Goal: Transaction & Acquisition: Book appointment/travel/reservation

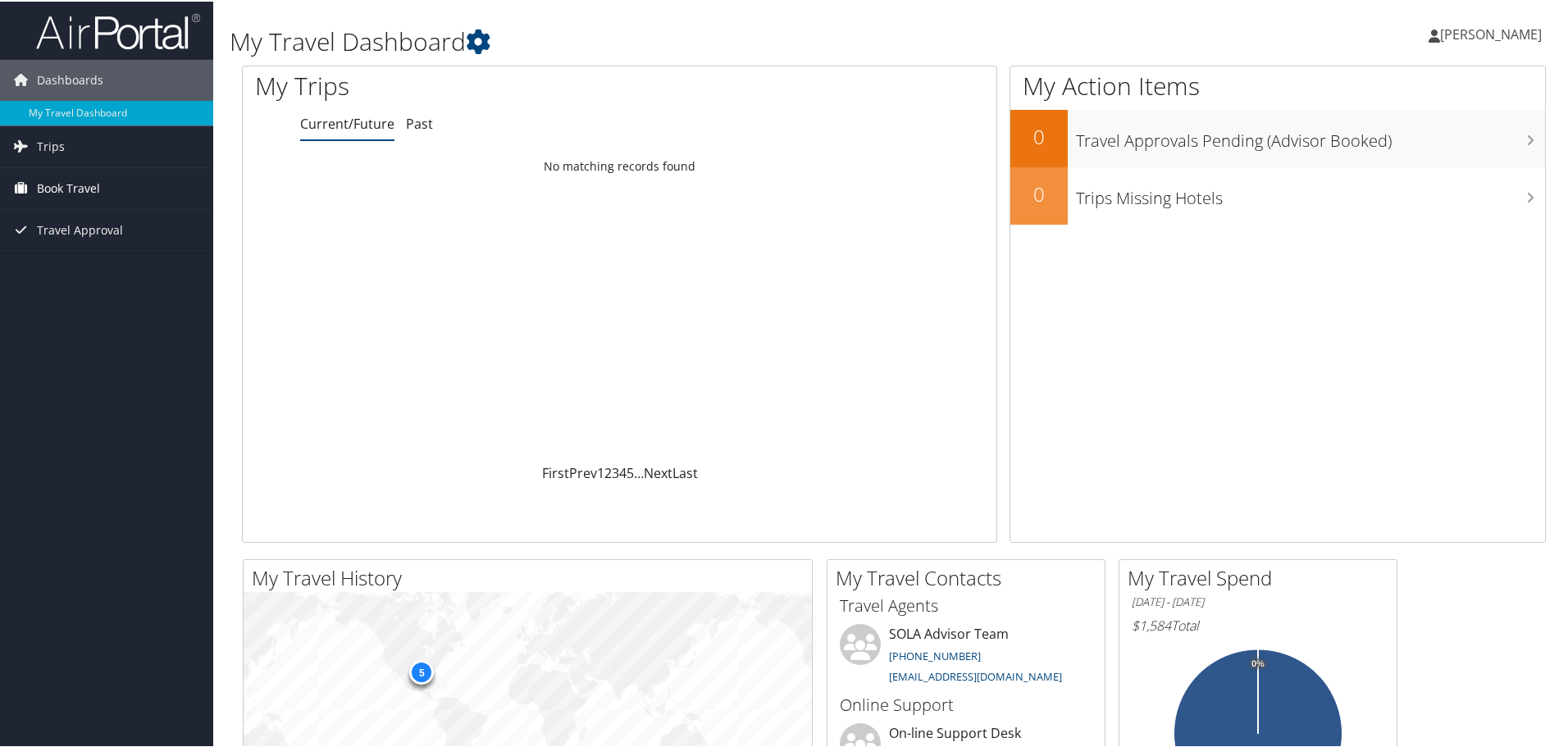
click at [66, 190] on span "Book Travel" at bounding box center [69, 187] width 64 height 41
click at [64, 147] on link "Trips" at bounding box center [107, 145] width 213 height 41
click at [104, 182] on link "Current/Future Trips" at bounding box center [107, 177] width 213 height 24
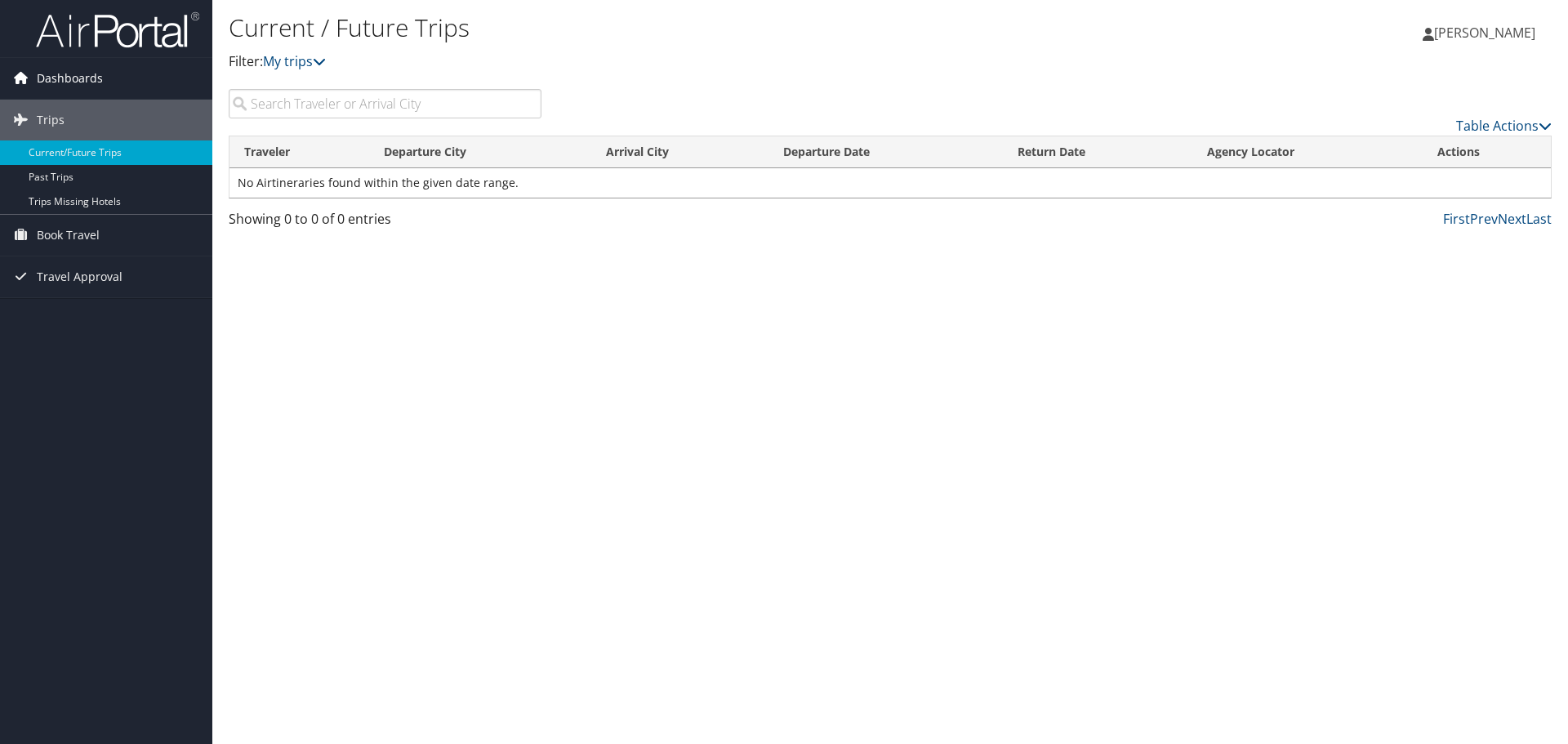
click at [88, 77] on span "Dashboards" at bounding box center [70, 78] width 66 height 41
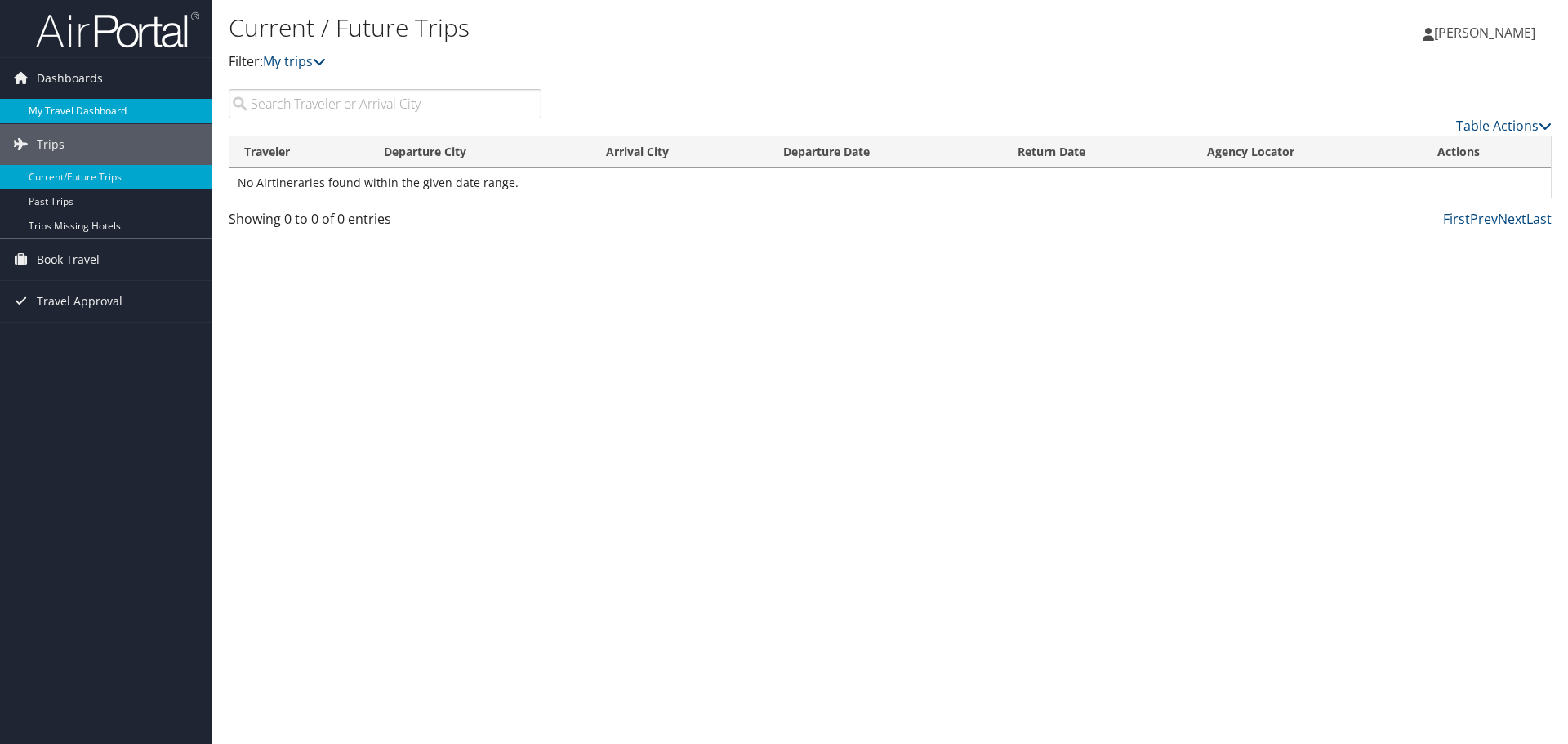
click at [88, 103] on link "My Travel Dashboard" at bounding box center [106, 110] width 213 height 24
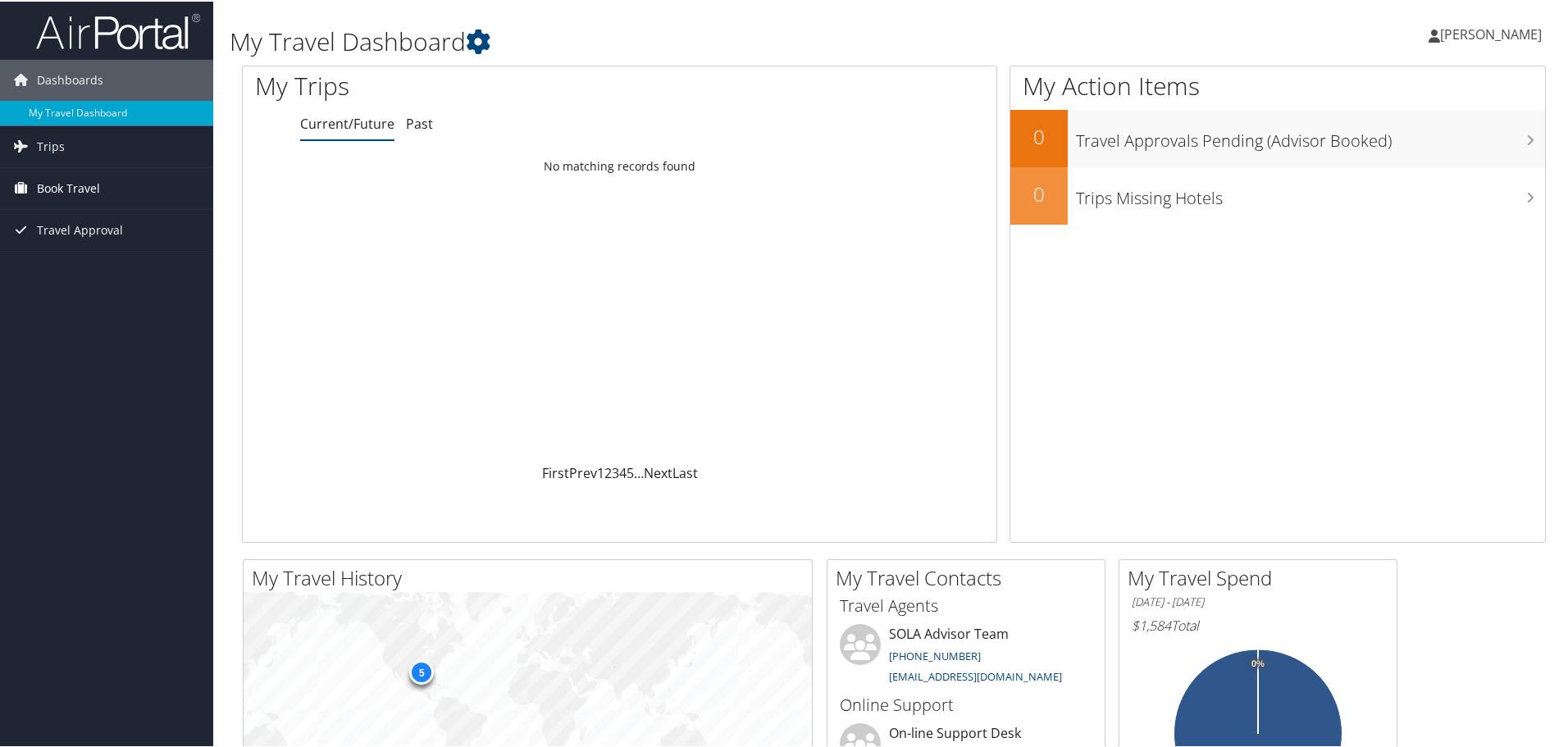
click at [67, 194] on span "Book Travel" at bounding box center [69, 187] width 64 height 41
click at [65, 245] on link "Book/Manage Online Trips" at bounding box center [107, 244] width 213 height 24
click at [144, 246] on link "Book/Manage Online Trips" at bounding box center [107, 244] width 213 height 24
click at [1472, 36] on span "[PERSON_NAME]" at bounding box center [1491, 32] width 102 height 18
click at [1383, 268] on link "Sign Out" at bounding box center [1447, 267] width 183 height 27
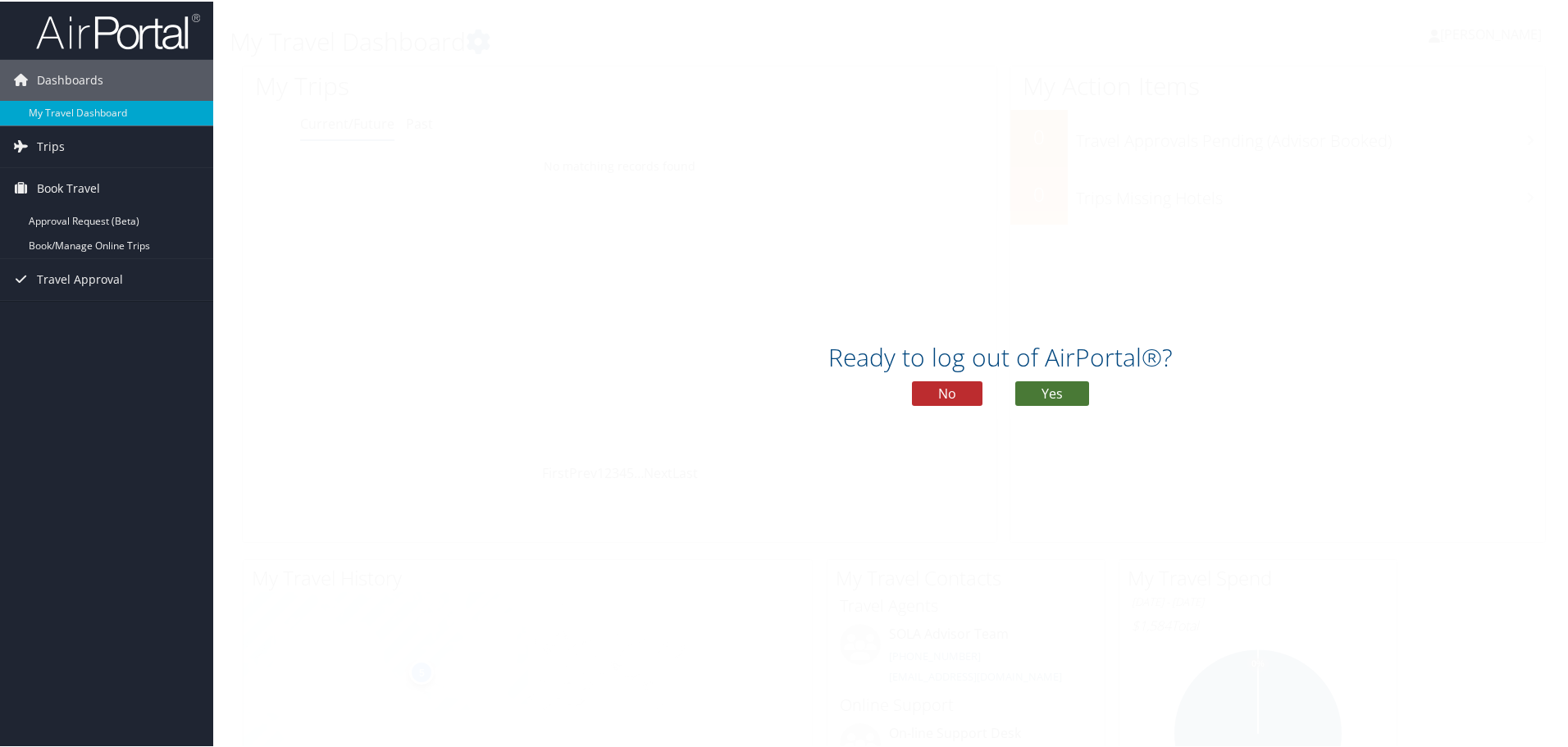
click at [1039, 392] on button "Yes" at bounding box center [1051, 392] width 73 height 24
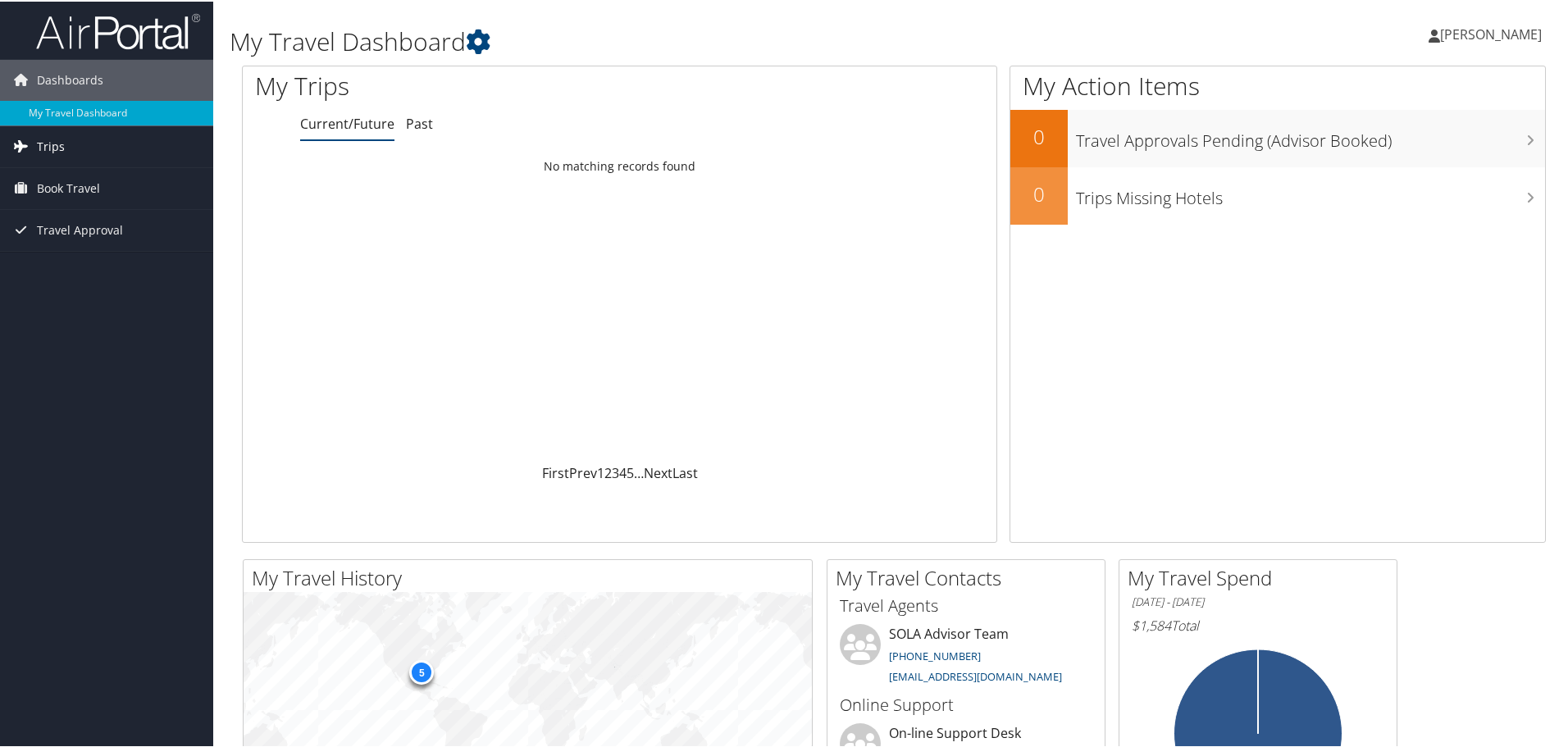
click at [52, 145] on span "Trips" at bounding box center [51, 145] width 27 height 41
click at [78, 261] on span "Book Travel" at bounding box center [69, 260] width 64 height 41
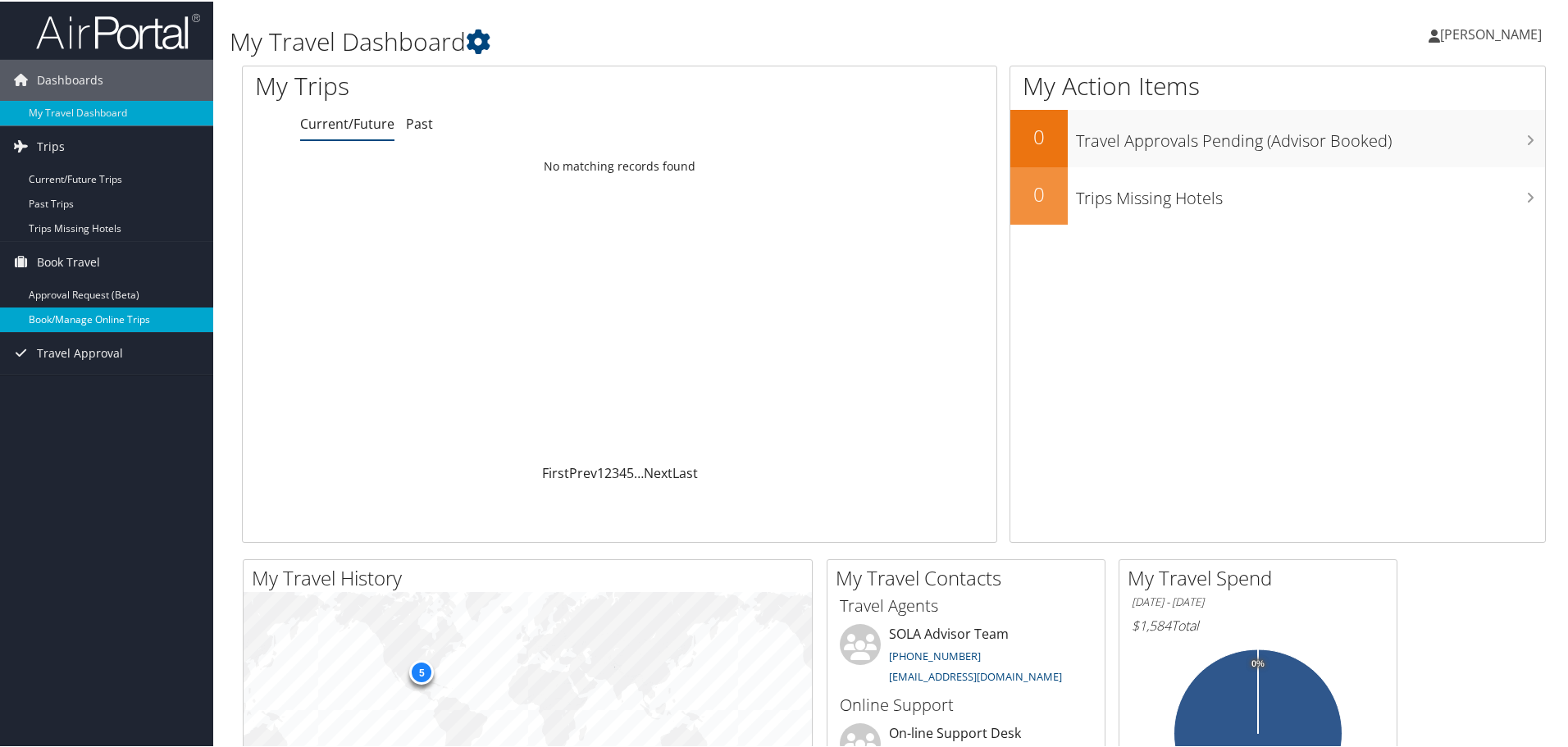
click at [77, 325] on link "Book/Manage Online Trips" at bounding box center [107, 317] width 213 height 24
click at [1481, 27] on span "[PERSON_NAME]" at bounding box center [1491, 32] width 102 height 18
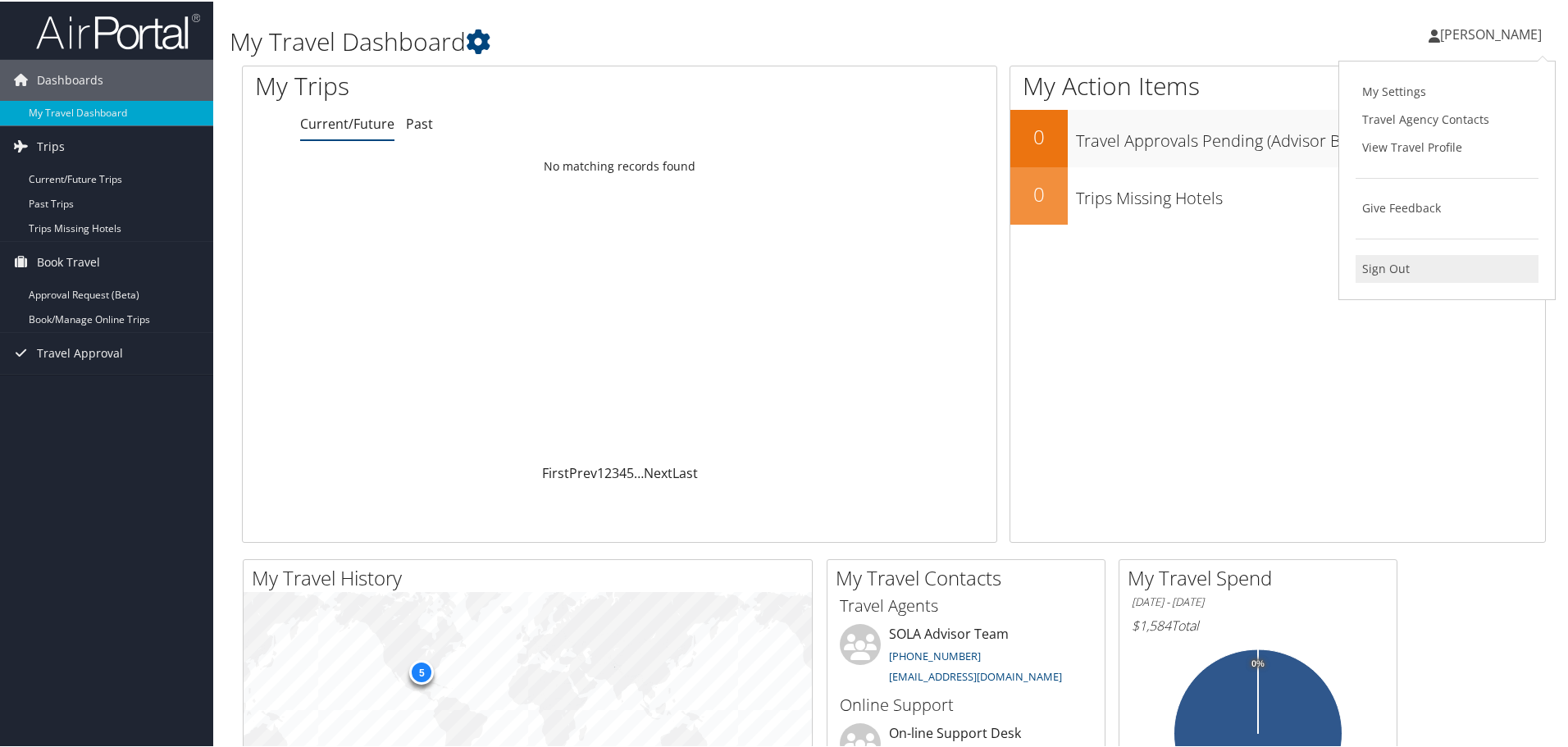
click at [1387, 259] on link "Sign Out" at bounding box center [1447, 267] width 183 height 27
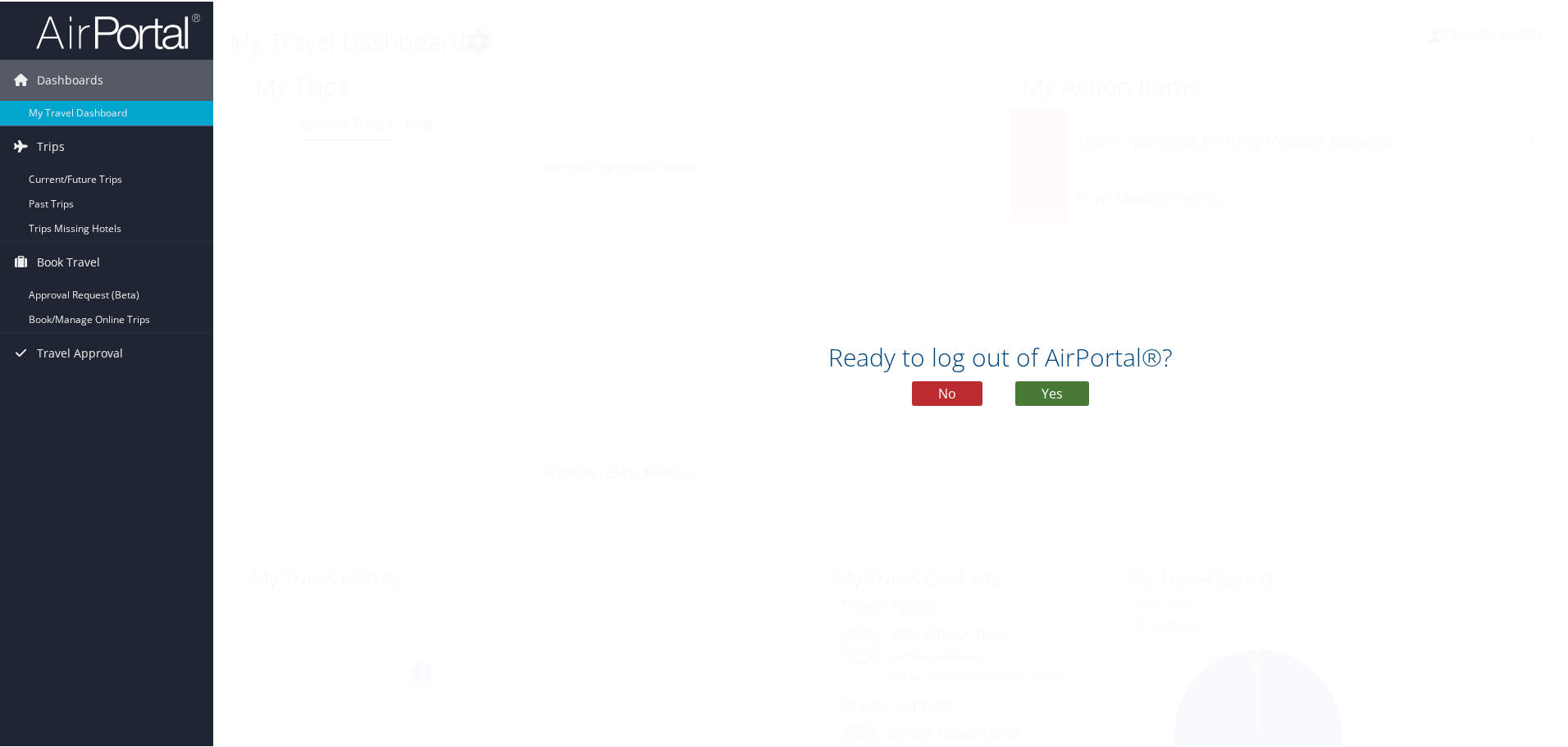
click at [1071, 383] on button "Yes" at bounding box center [1051, 392] width 73 height 24
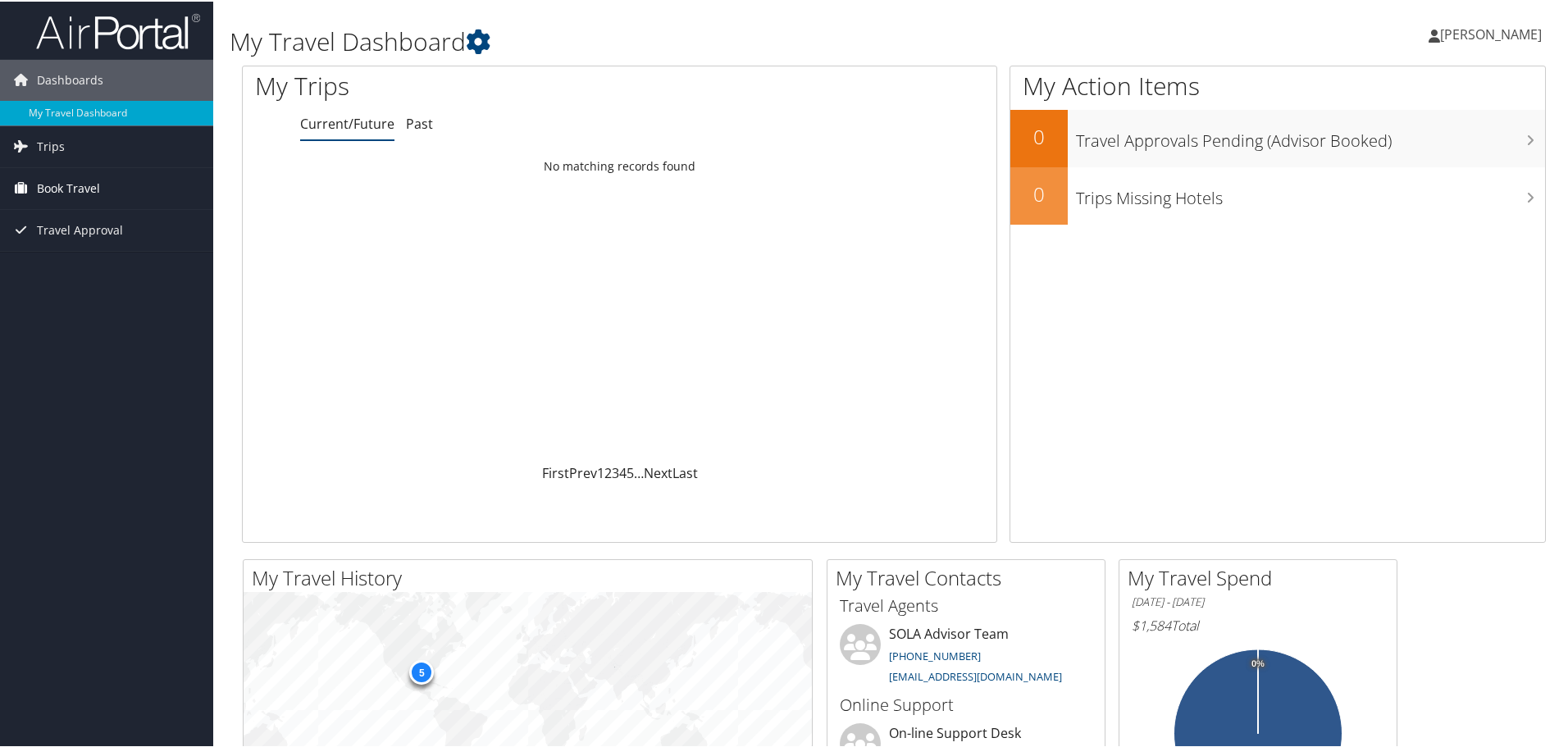
click at [73, 187] on span "Book Travel" at bounding box center [69, 187] width 64 height 41
click at [73, 243] on link "Book/Manage Online Trips" at bounding box center [107, 244] width 213 height 24
